Goal: Information Seeking & Learning: Learn about a topic

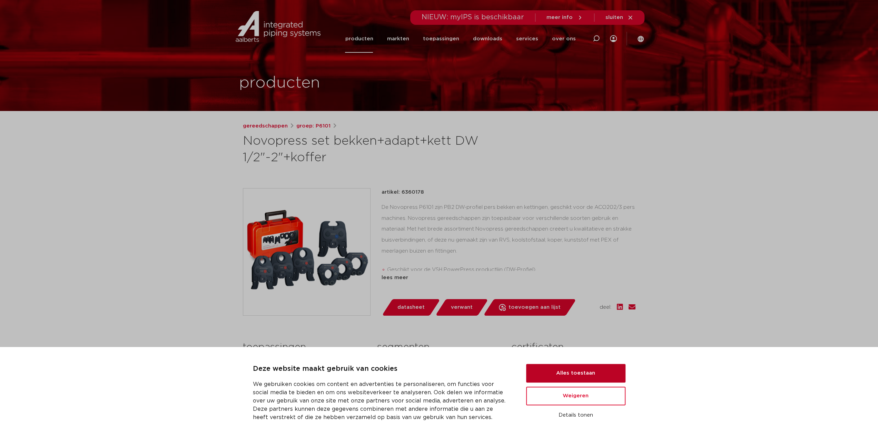
click at [588, 371] on button "Alles toestaan" at bounding box center [575, 373] width 99 height 19
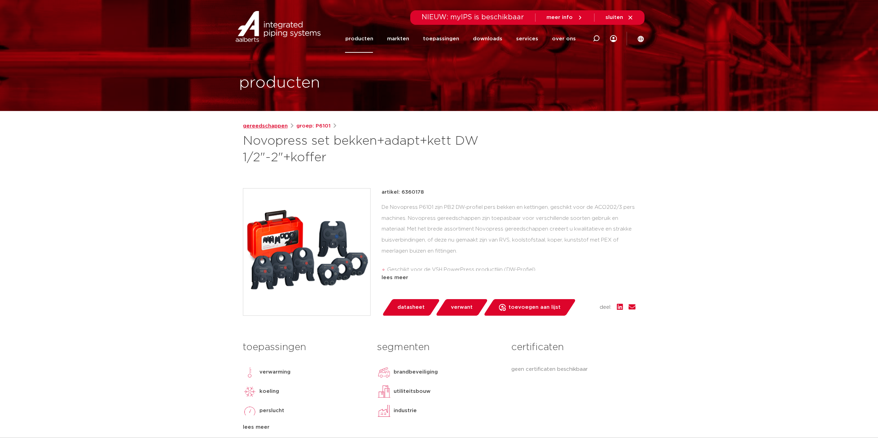
click at [260, 125] on link "gereedschappen" at bounding box center [265, 126] width 45 height 8
click at [373, 45] on link "producten" at bounding box center [359, 39] width 28 height 28
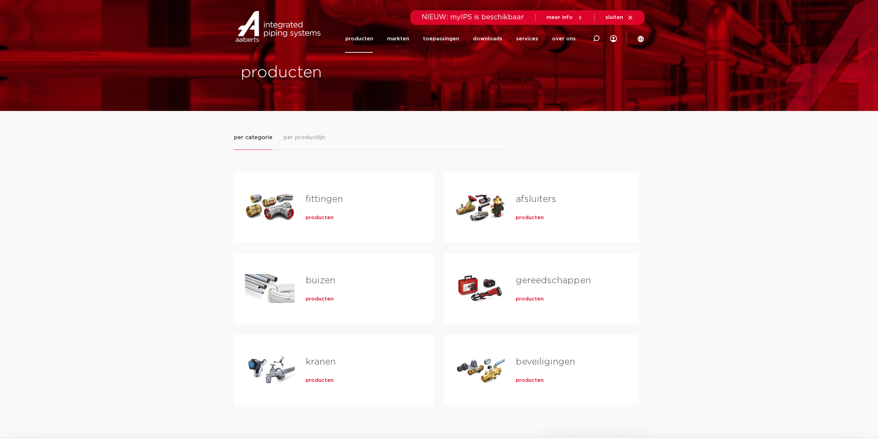
click at [315, 217] on span "producten" at bounding box center [320, 218] width 28 height 7
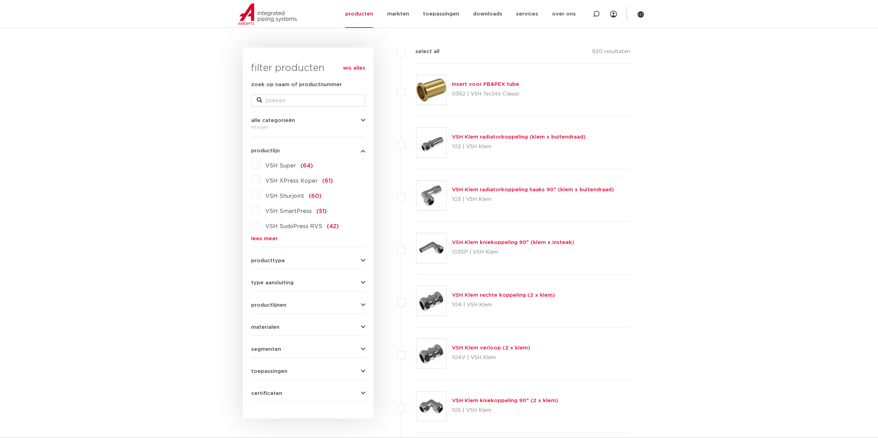
scroll to position [69, 0]
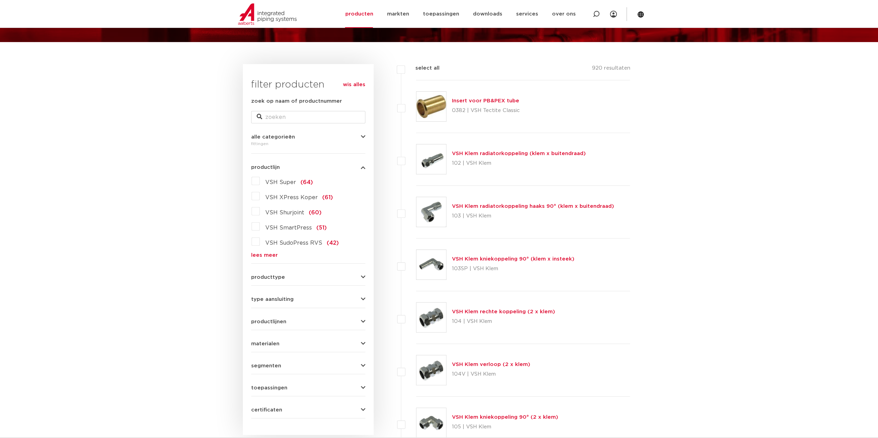
click at [270, 256] on link "lees meer" at bounding box center [308, 255] width 114 height 5
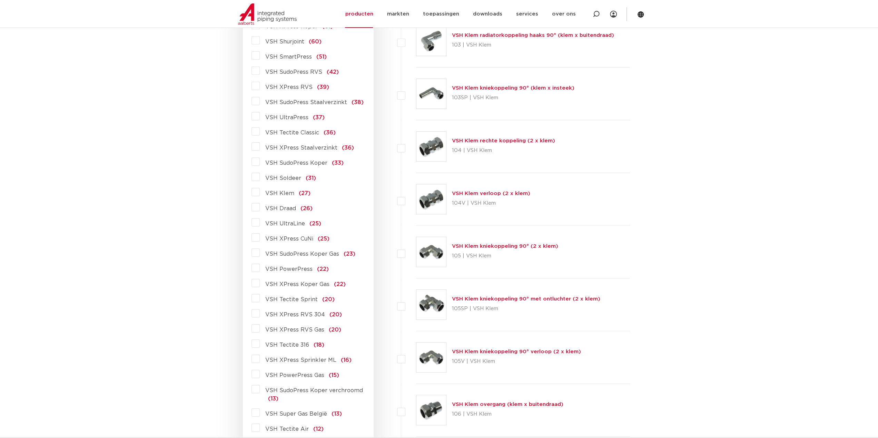
scroll to position [241, 0]
click at [260, 266] on label "VSH PowerPress (22)" at bounding box center [294, 266] width 69 height 11
click at [0, 0] on input "VSH PowerPress (22)" at bounding box center [0, 0] width 0 height 0
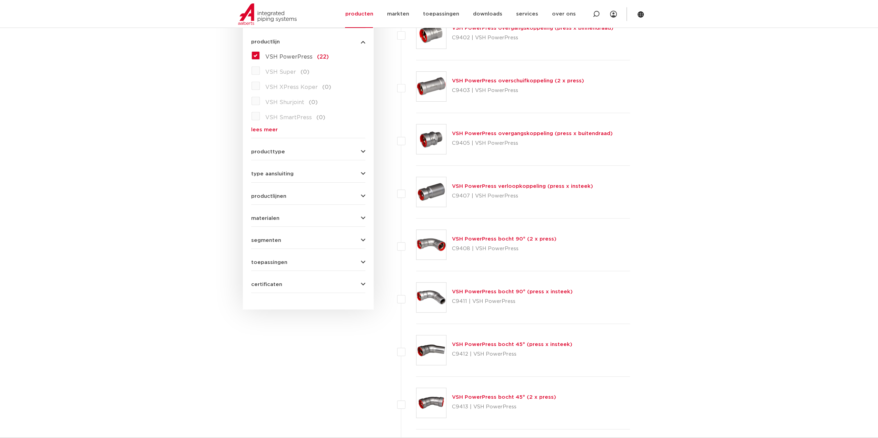
scroll to position [207, 0]
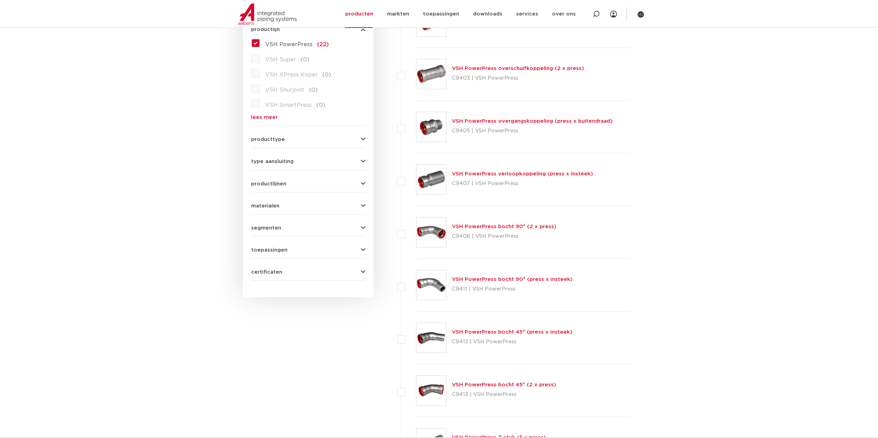
click at [534, 120] on link "VSH PowerPress overgangskoppeling (press x buitendraad)" at bounding box center [532, 121] width 161 height 5
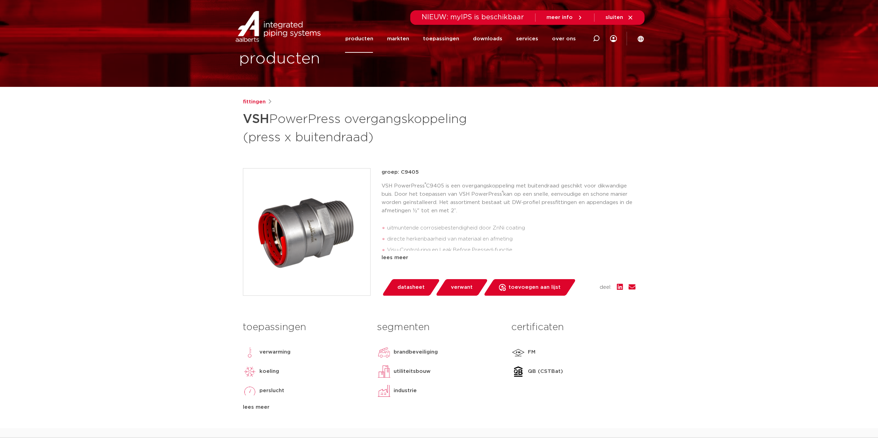
scroll to position [8, 0]
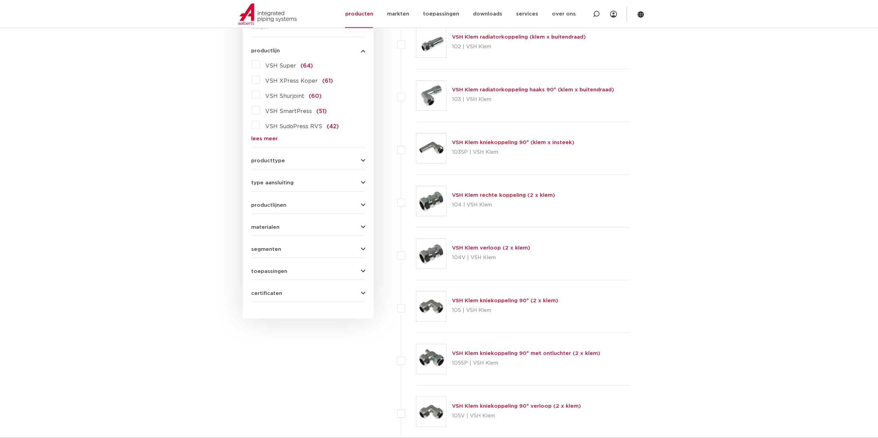
scroll to position [103, 0]
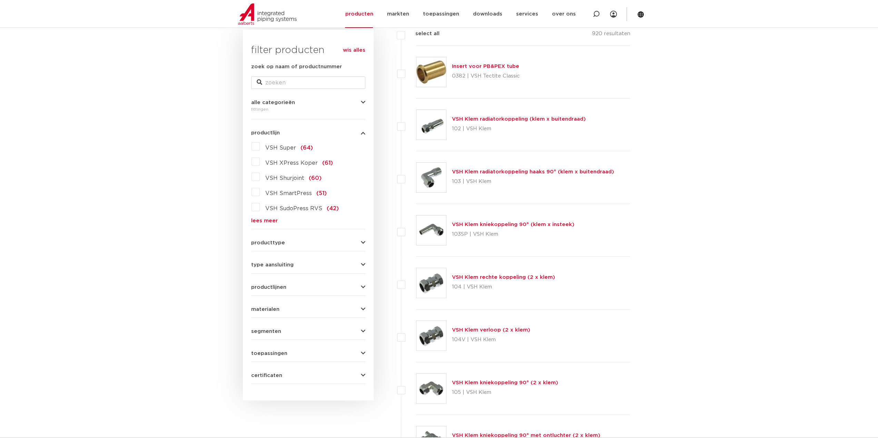
click at [265, 219] on link "lees meer" at bounding box center [308, 220] width 114 height 5
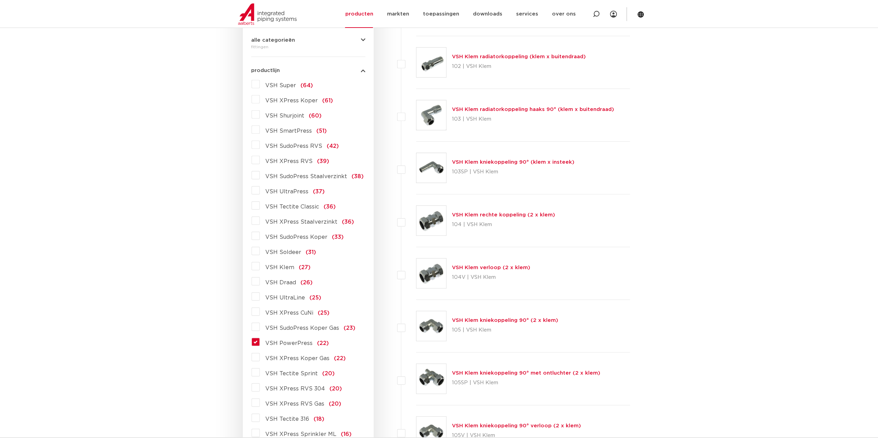
scroll to position [172, 0]
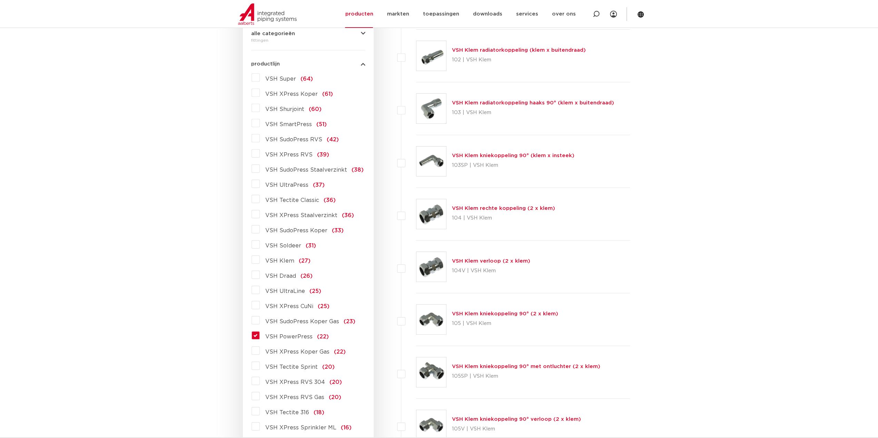
click at [260, 336] on label "VSH PowerPress (22)" at bounding box center [294, 335] width 69 height 11
click at [0, 0] on input "VSH PowerPress (22)" at bounding box center [0, 0] width 0 height 0
click at [260, 336] on label "VSH PowerPress (22)" at bounding box center [294, 335] width 69 height 11
click at [0, 0] on input "VSH PowerPress (22)" at bounding box center [0, 0] width 0 height 0
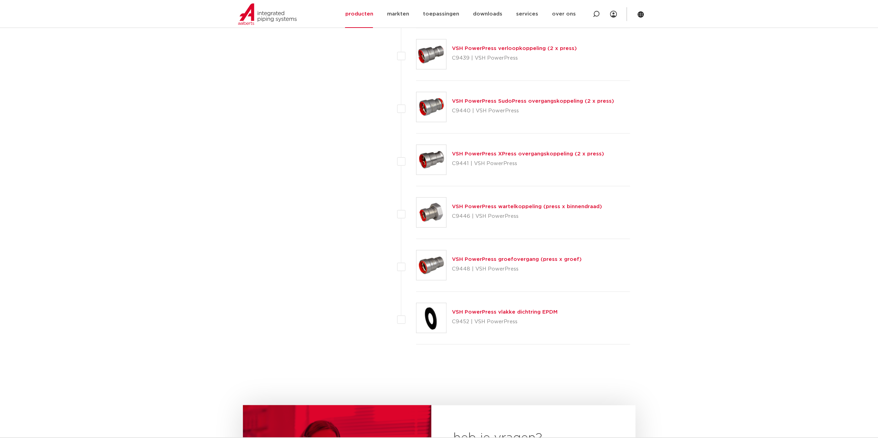
scroll to position [966, 0]
click at [521, 257] on link "VSH PowerPress groefovergang (press x groef)" at bounding box center [517, 259] width 130 height 5
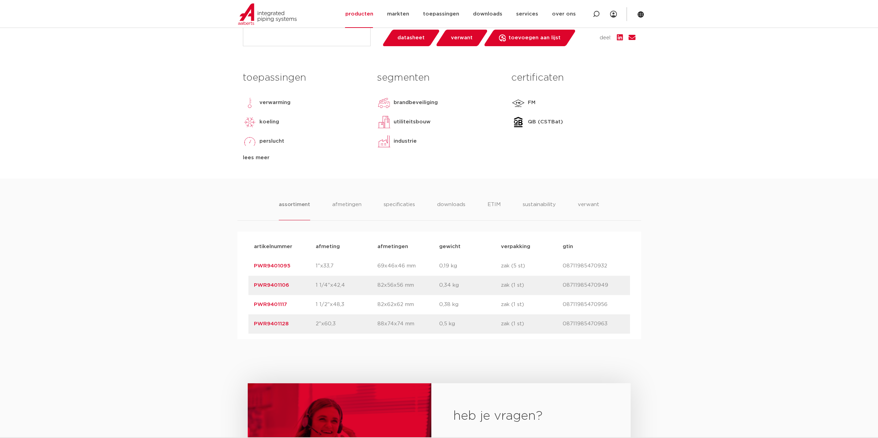
scroll to position [310, 0]
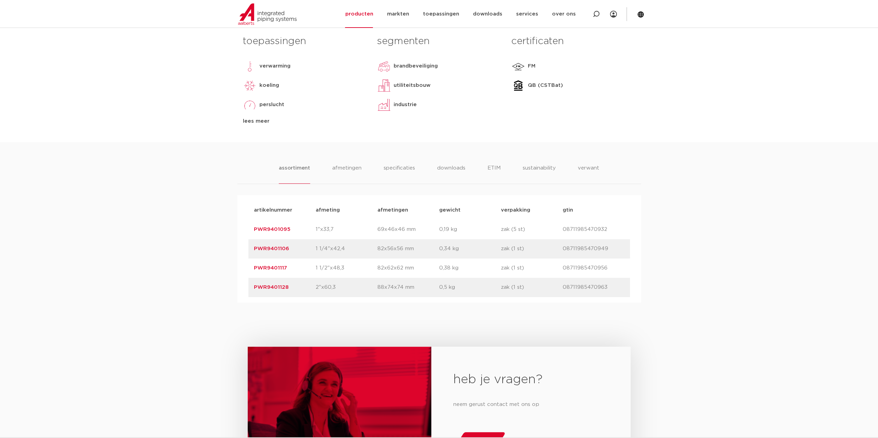
click at [278, 250] on link "PWR9401106" at bounding box center [271, 248] width 35 height 5
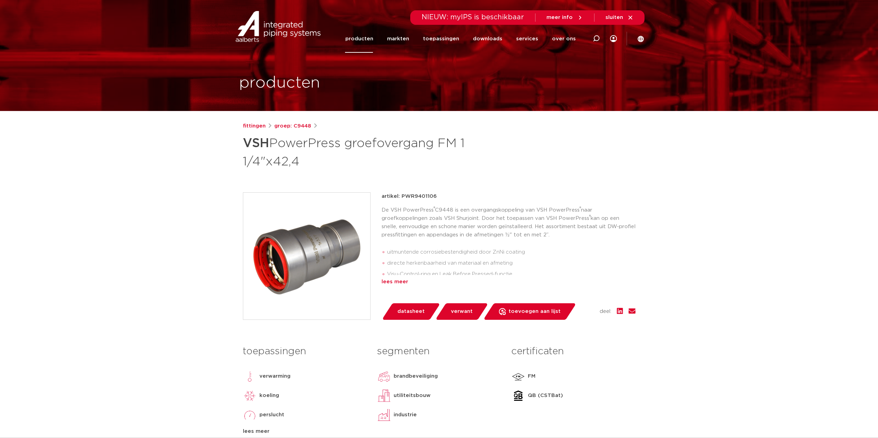
click at [396, 283] on div "lees meer" at bounding box center [509, 282] width 254 height 8
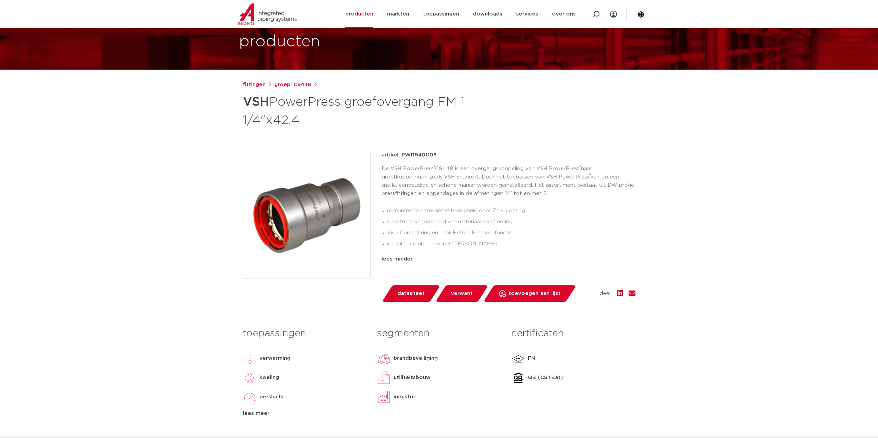
scroll to position [34, 0]
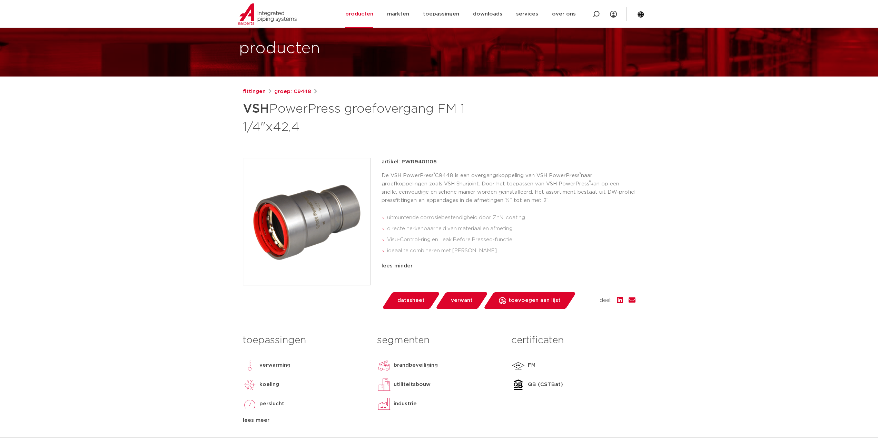
click at [323, 253] on img at bounding box center [306, 221] width 127 height 127
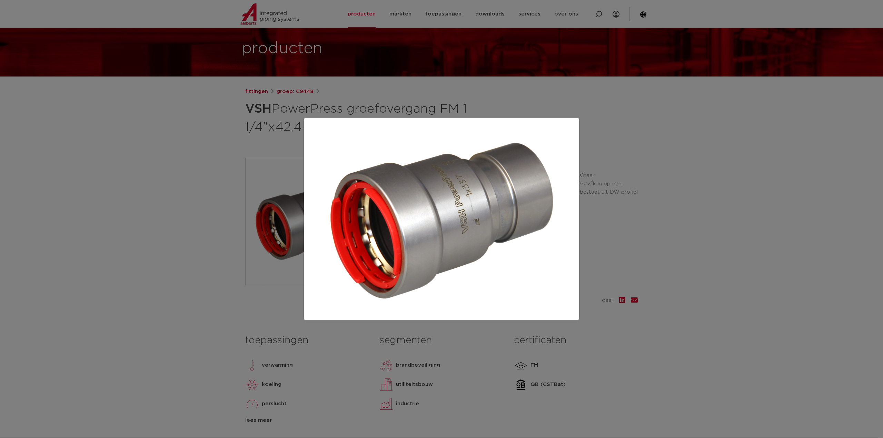
click at [176, 250] on div at bounding box center [441, 219] width 883 height 438
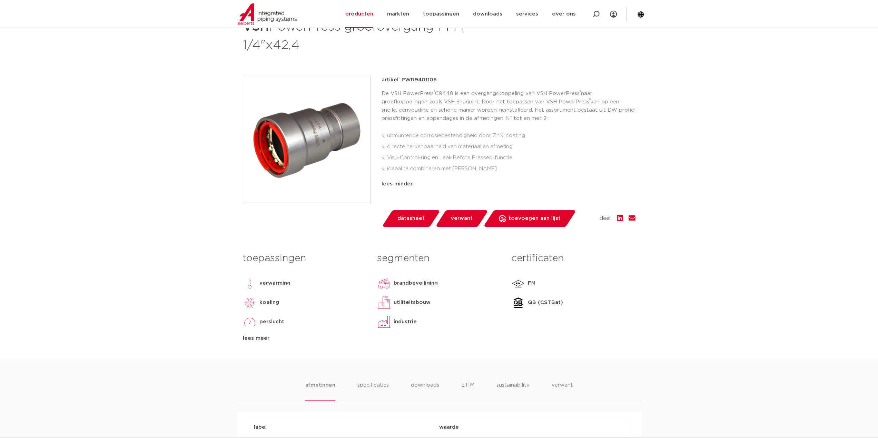
scroll to position [69, 0]
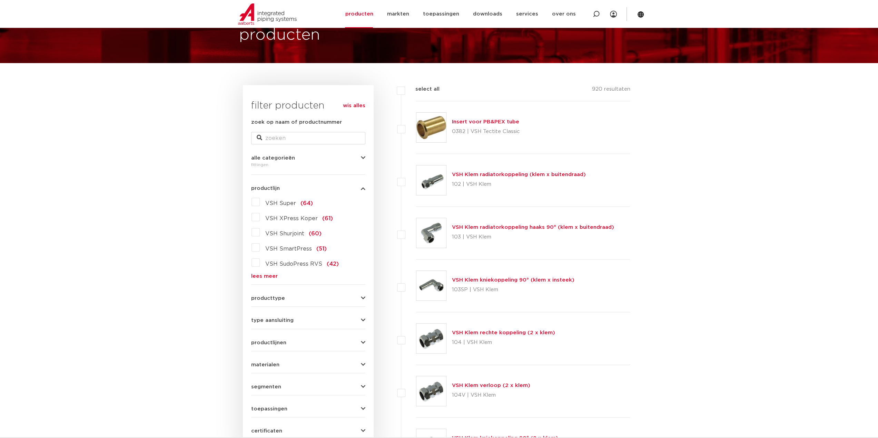
scroll to position [32, 0]
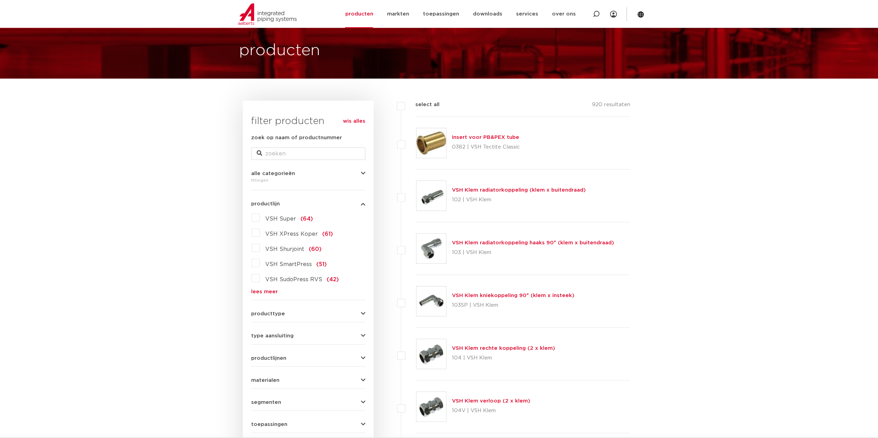
click at [267, 294] on link "lees meer" at bounding box center [308, 291] width 114 height 5
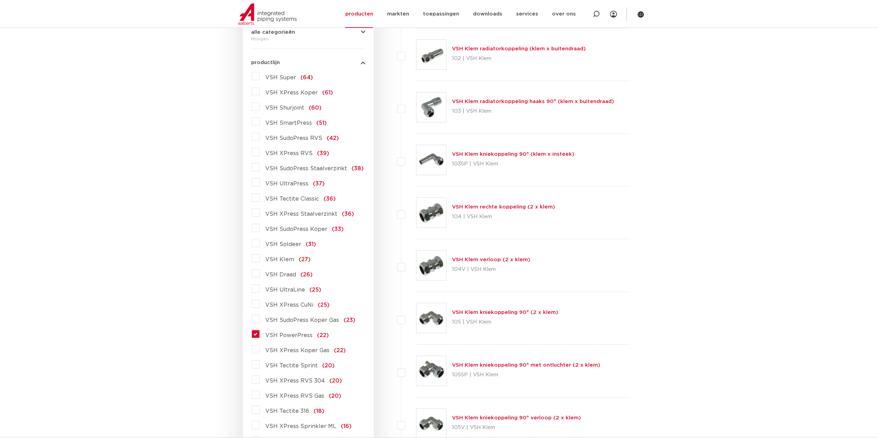
scroll to position [239, 0]
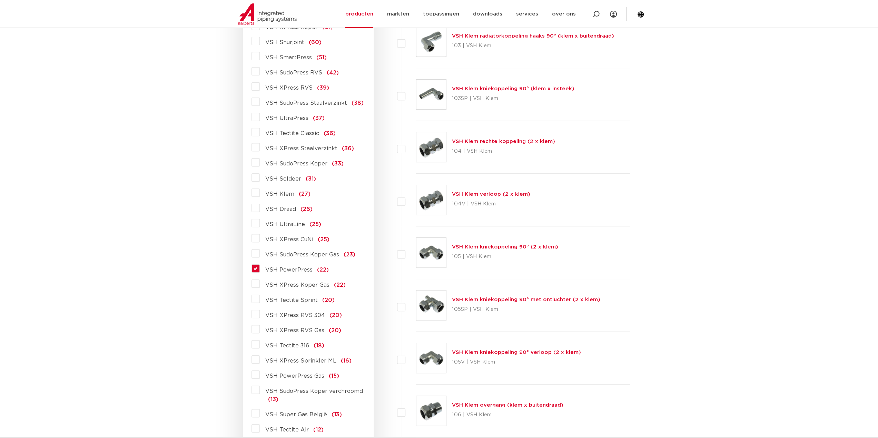
click at [260, 271] on label "VSH PowerPress (22)" at bounding box center [294, 268] width 69 height 11
click at [0, 0] on input "VSH PowerPress (22)" at bounding box center [0, 0] width 0 height 0
click at [260, 269] on label "VSH PowerPress (22)" at bounding box center [294, 268] width 69 height 11
click at [0, 0] on input "VSH PowerPress (22)" at bounding box center [0, 0] width 0 height 0
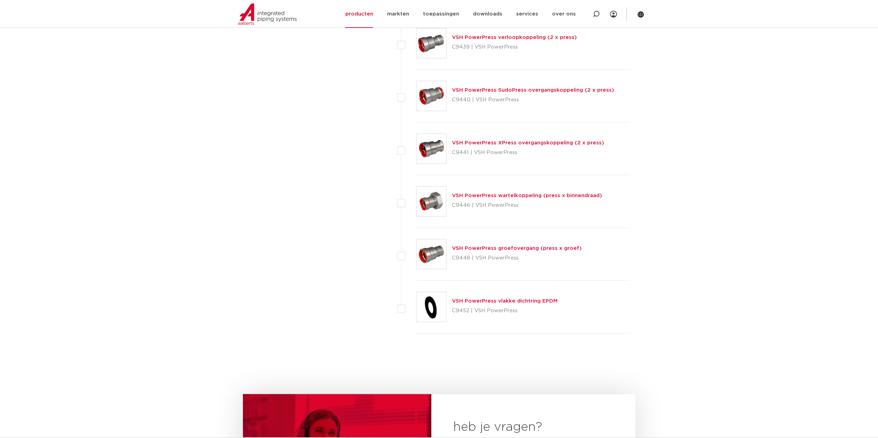
scroll to position [964, 0]
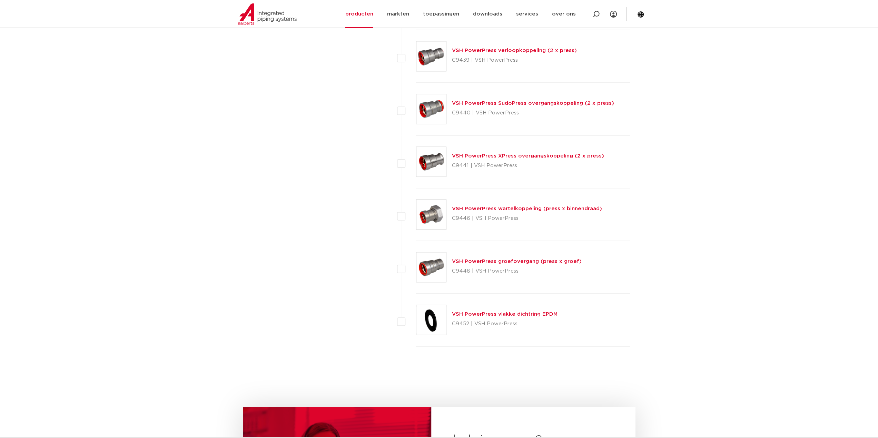
click at [538, 262] on link "VSH PowerPress groefovergang (press x groef)" at bounding box center [517, 261] width 130 height 5
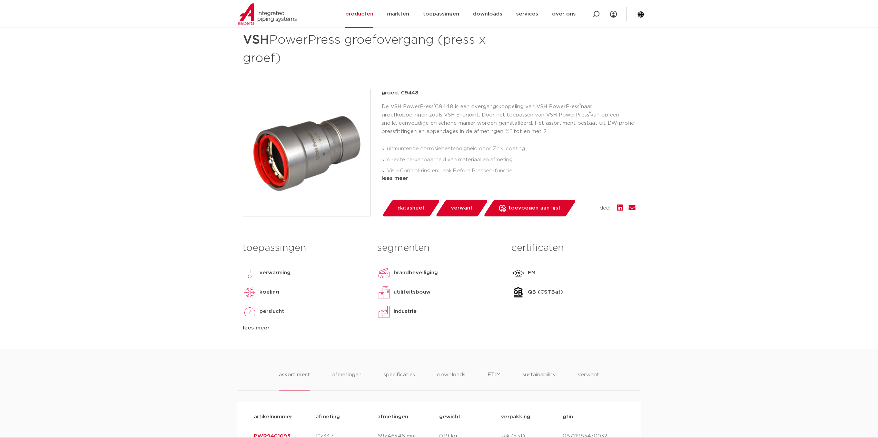
scroll to position [241, 0]
